Goal: Navigation & Orientation: Go to known website

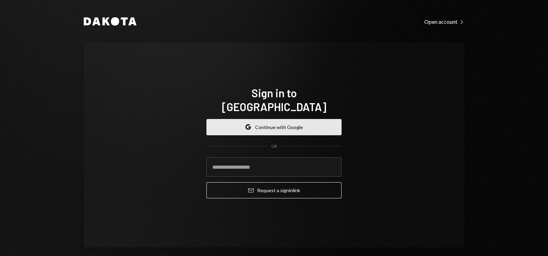
click at [261, 125] on button "Google Continue with Google" at bounding box center [274, 127] width 135 height 16
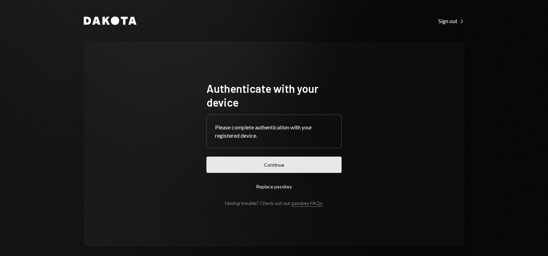
click at [269, 168] on button "Continue" at bounding box center [274, 165] width 135 height 16
